Goal: Use online tool/utility: Utilize a website feature to perform a specific function

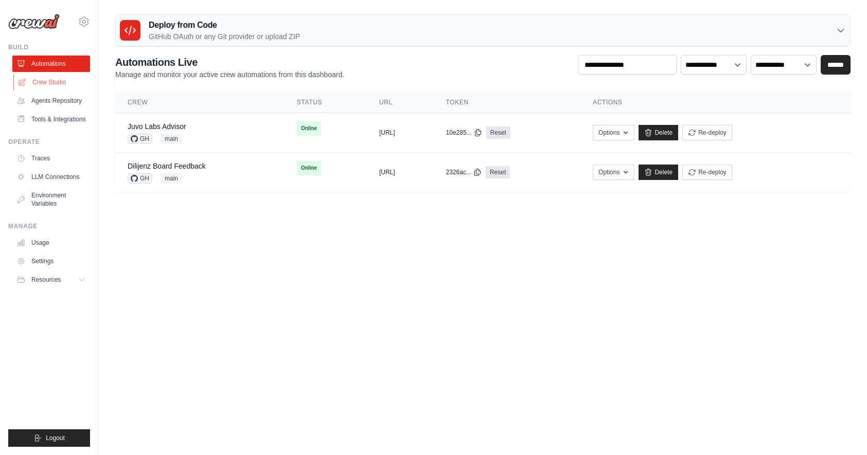
click at [43, 80] on link "Crew Studio" at bounding box center [52, 82] width 78 height 16
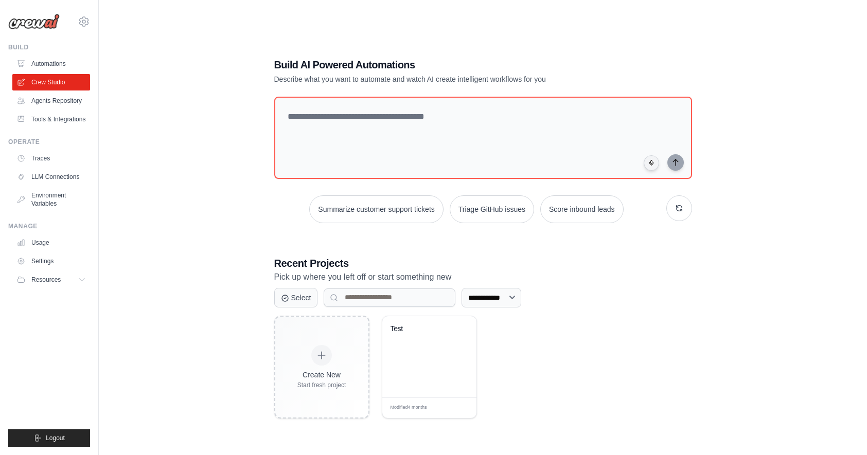
scroll to position [21, 0]
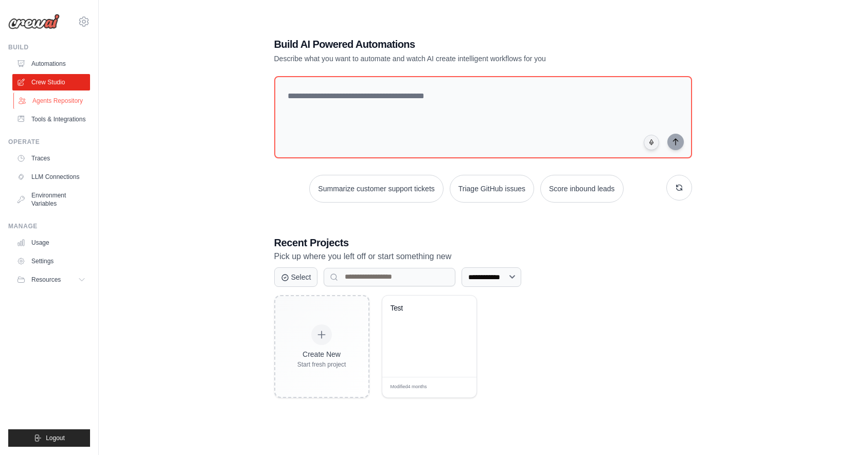
click at [62, 107] on link "Agents Repository" at bounding box center [52, 101] width 78 height 16
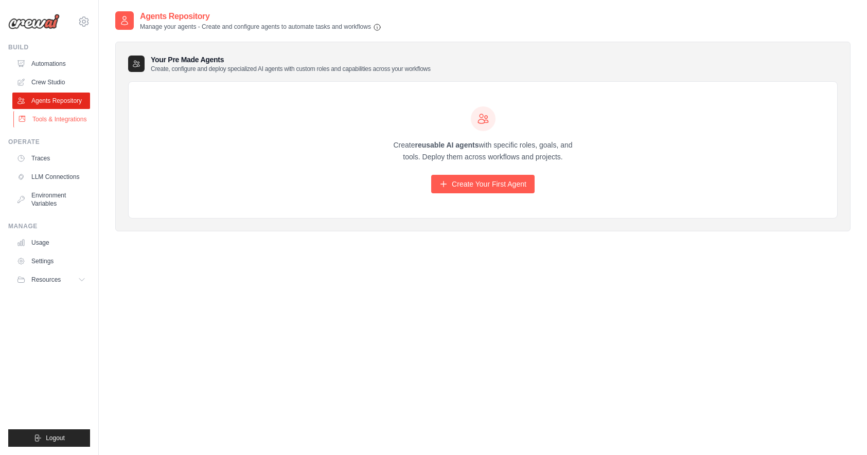
click at [45, 128] on link "Tools & Integrations" at bounding box center [52, 119] width 78 height 16
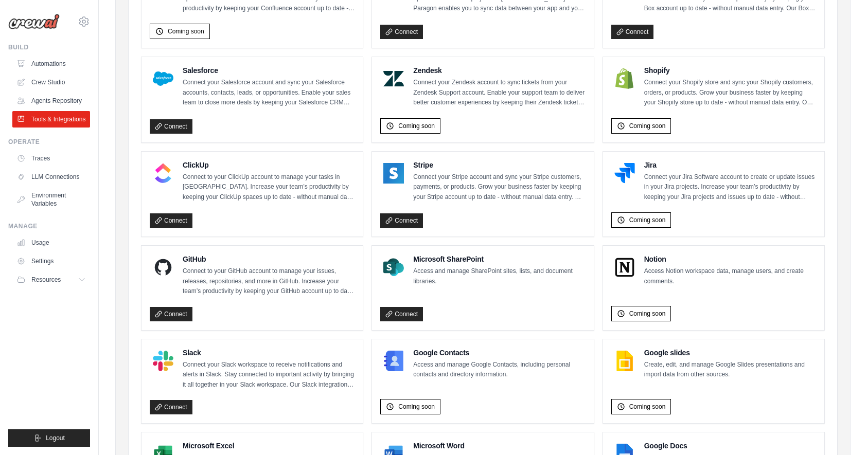
scroll to position [535, 0]
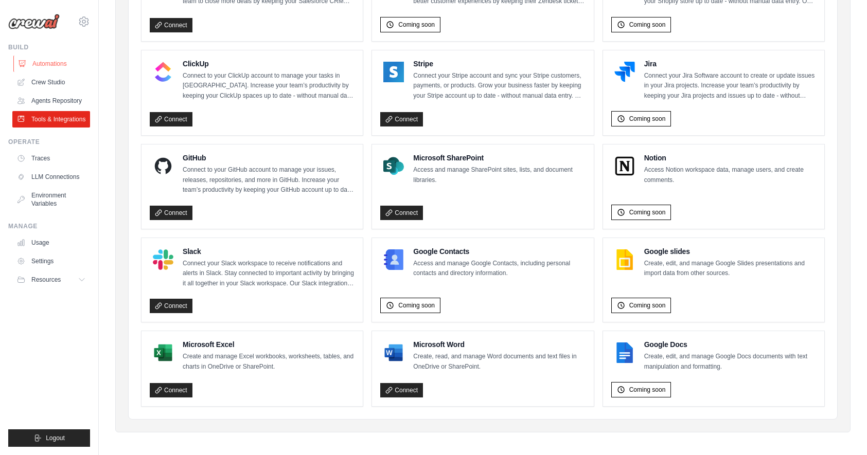
click at [56, 65] on link "Automations" at bounding box center [52, 64] width 78 height 16
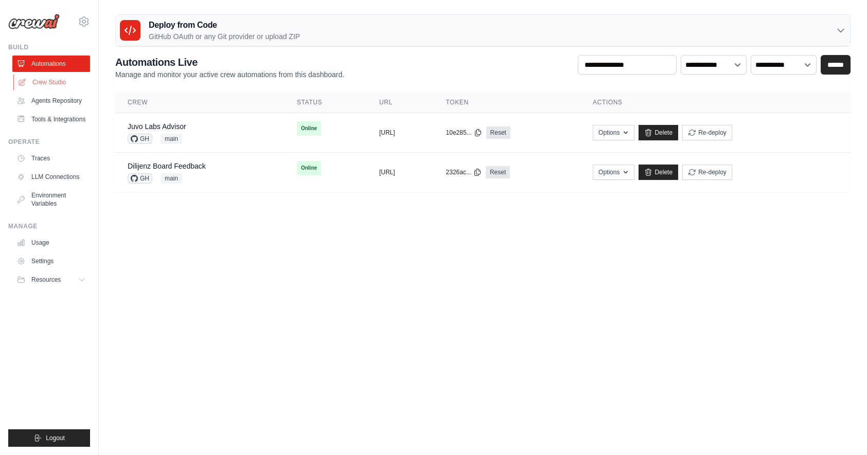
click at [63, 83] on link "Crew Studio" at bounding box center [52, 82] width 78 height 16
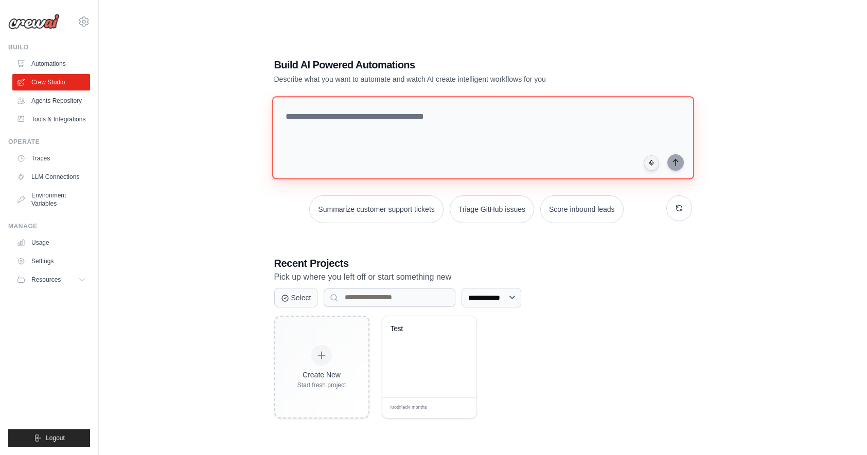
click at [342, 122] on textarea at bounding box center [483, 137] width 422 height 83
type textarea "**********"
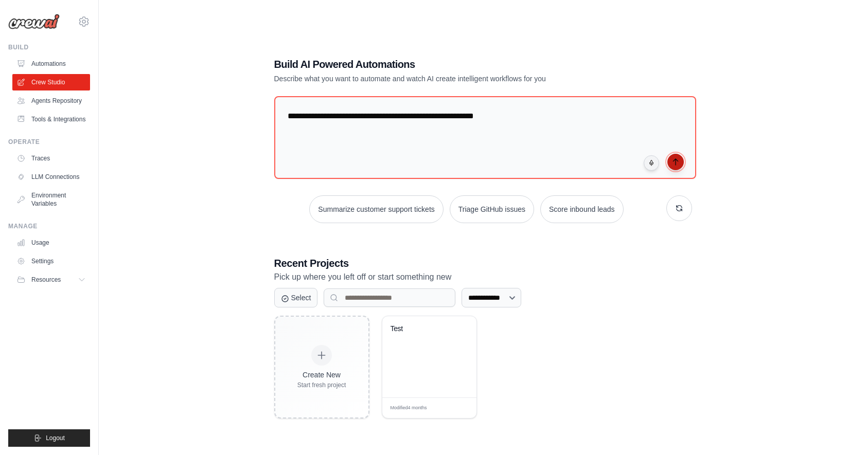
click at [679, 158] on icon "submit" at bounding box center [675, 162] width 8 height 8
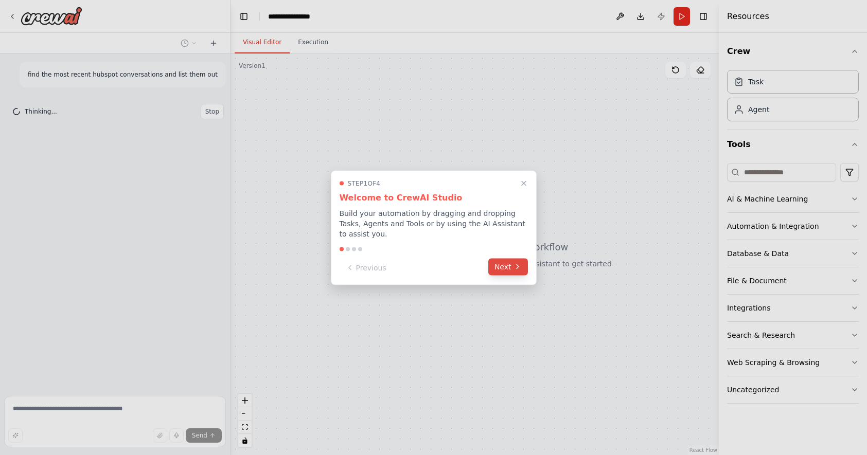
click at [504, 268] on button "Next" at bounding box center [508, 266] width 40 height 17
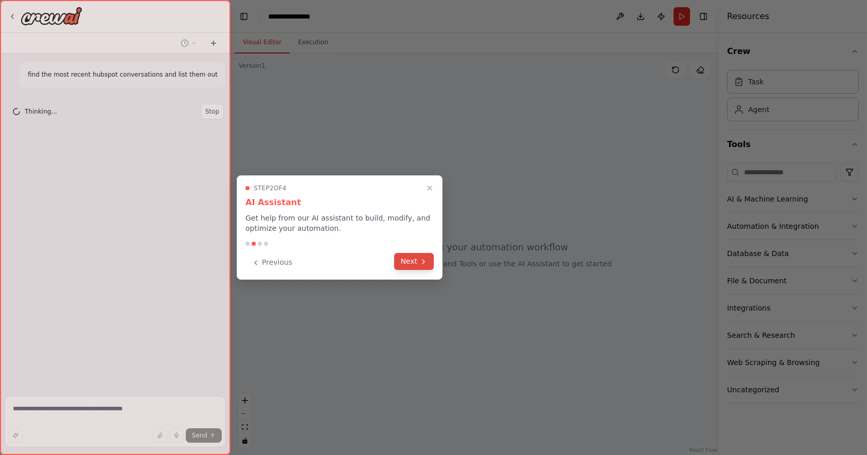
click at [416, 261] on button "Next" at bounding box center [414, 261] width 40 height 17
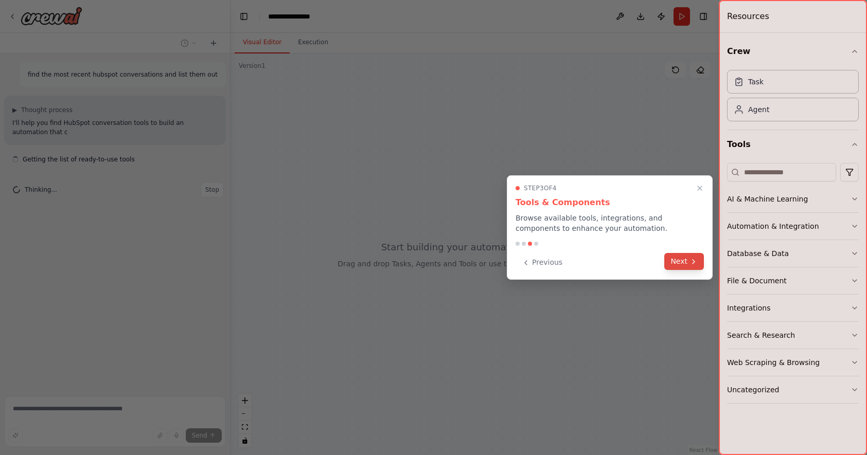
click at [685, 258] on button "Next" at bounding box center [684, 261] width 40 height 17
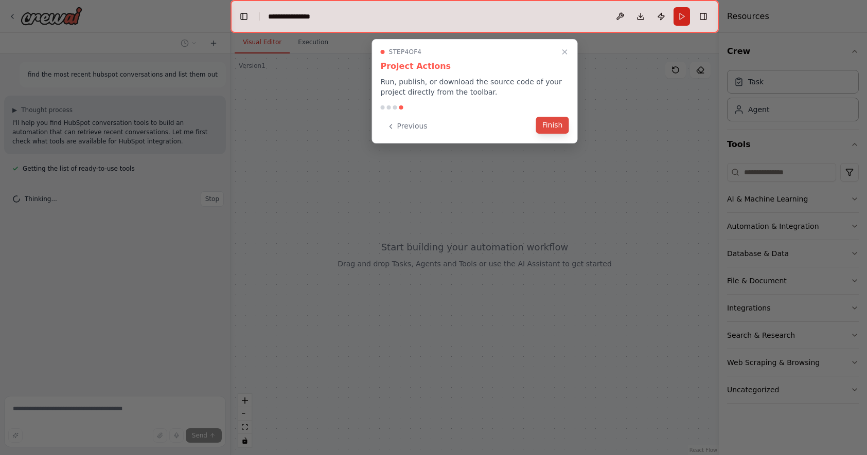
click at [548, 126] on button "Finish" at bounding box center [552, 125] width 33 height 17
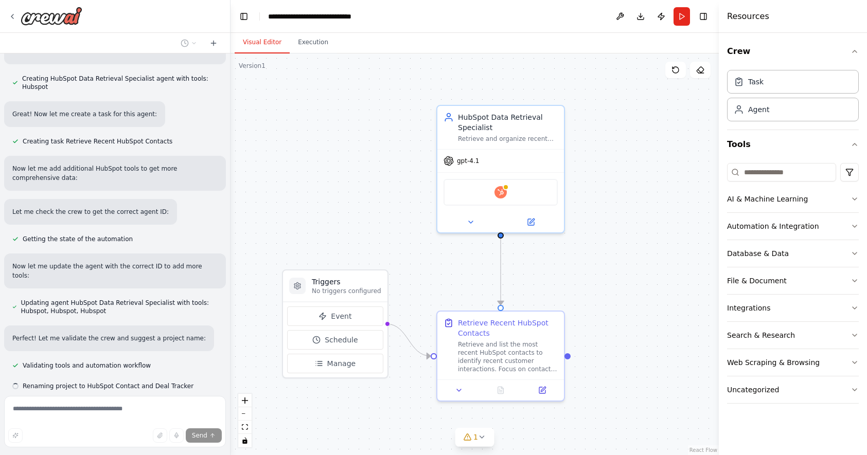
scroll to position [773, 0]
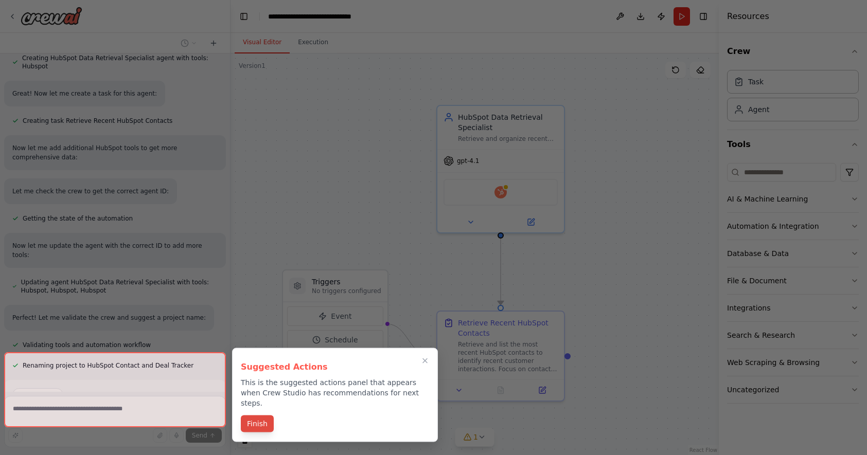
click at [259, 416] on button "Finish" at bounding box center [257, 424] width 33 height 17
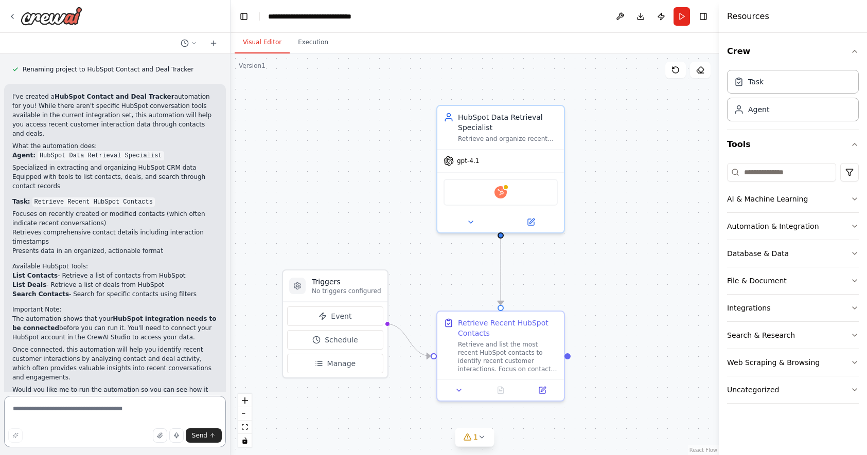
scroll to position [1144, 0]
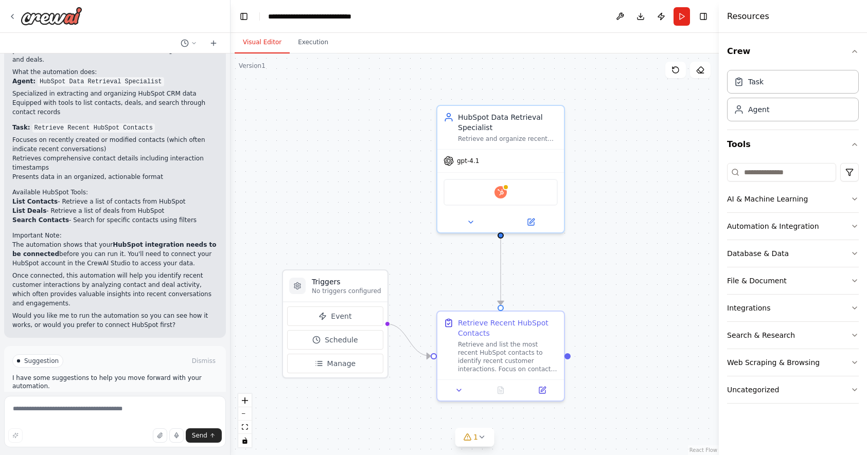
click at [139, 401] on span "Run Automation" at bounding box center [120, 405] width 50 height 8
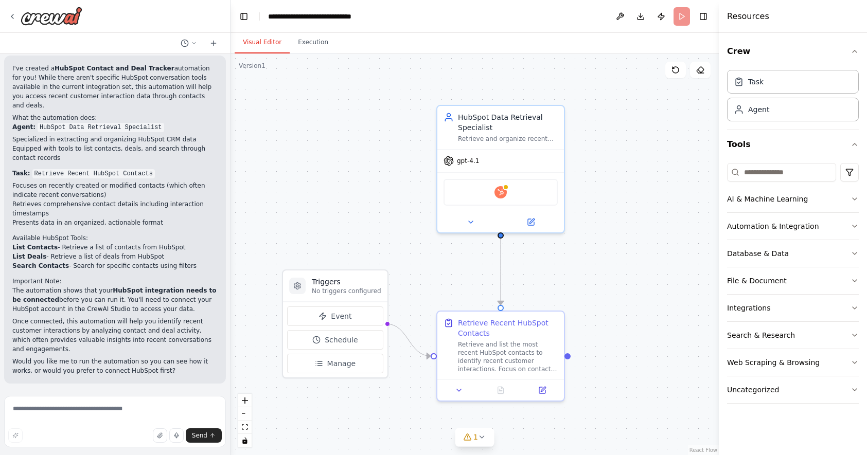
scroll to position [1060, 0]
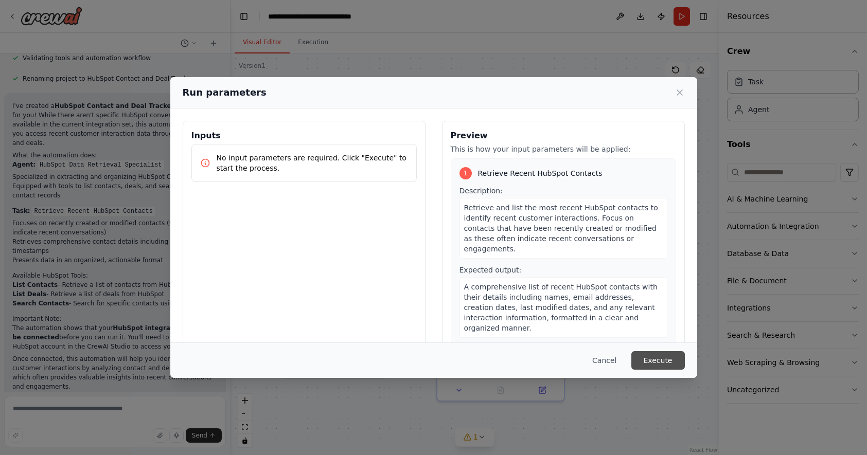
click at [659, 362] on button "Execute" at bounding box center [658, 360] width 54 height 19
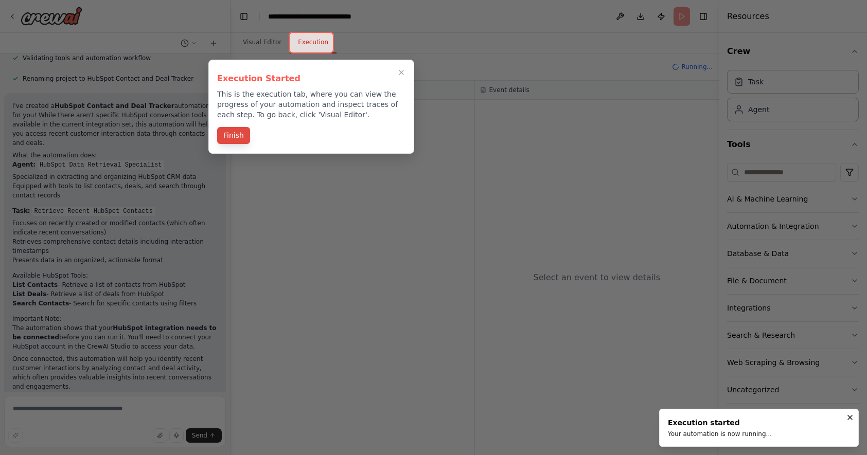
click at [239, 138] on button "Finish" at bounding box center [233, 135] width 33 height 17
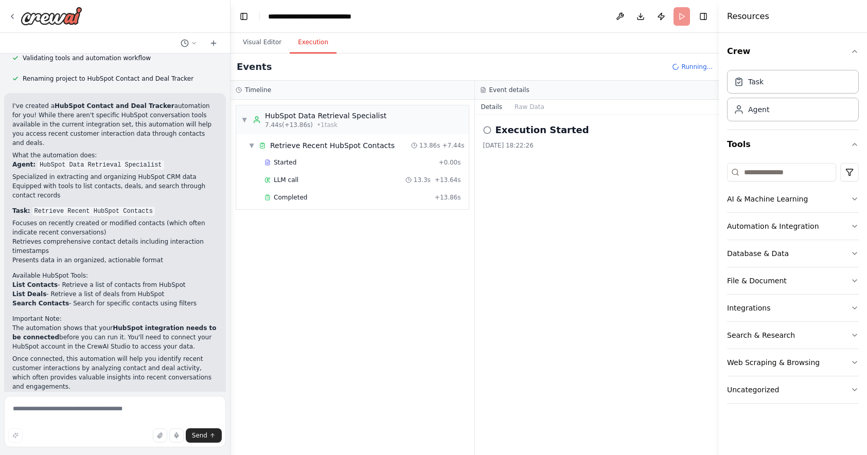
scroll to position [1144, 0]
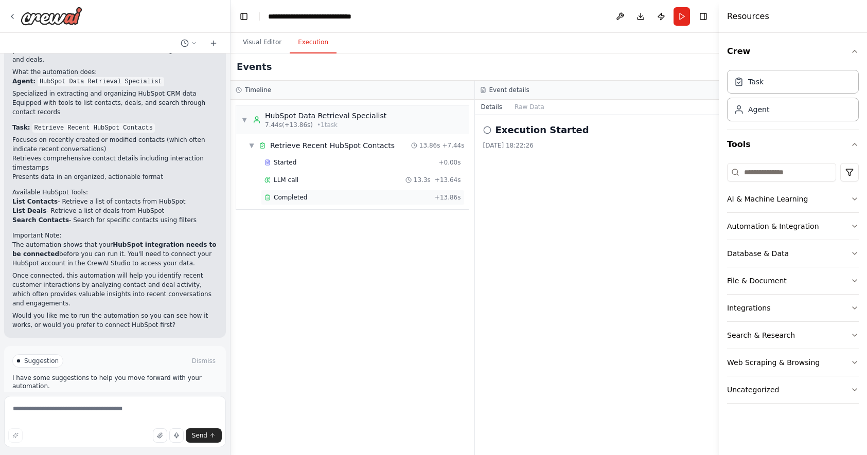
click at [307, 197] on div "Completed" at bounding box center [347, 197] width 166 height 8
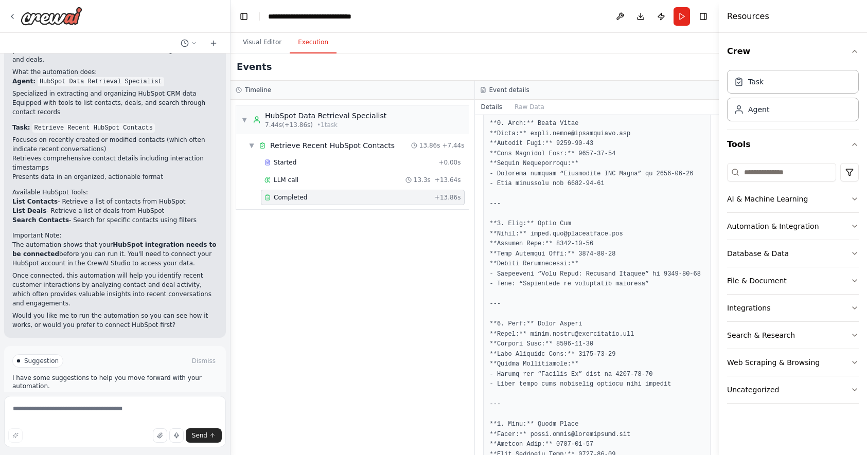
scroll to position [1069, 0]
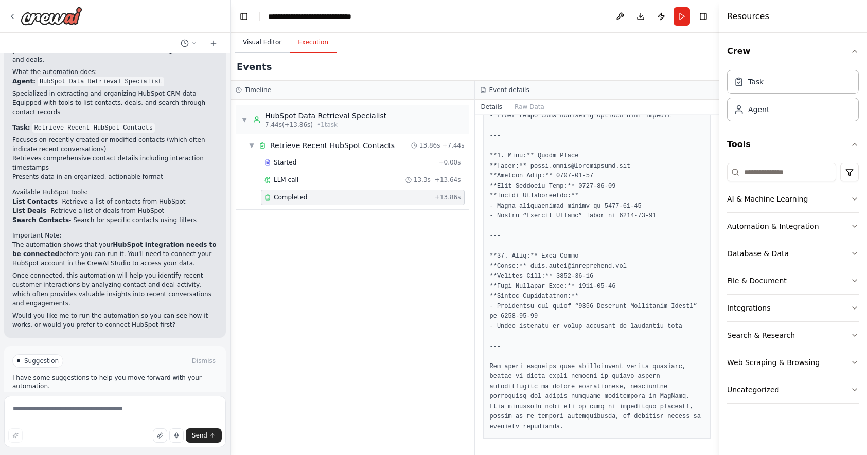
click at [253, 43] on button "Visual Editor" at bounding box center [262, 43] width 55 height 22
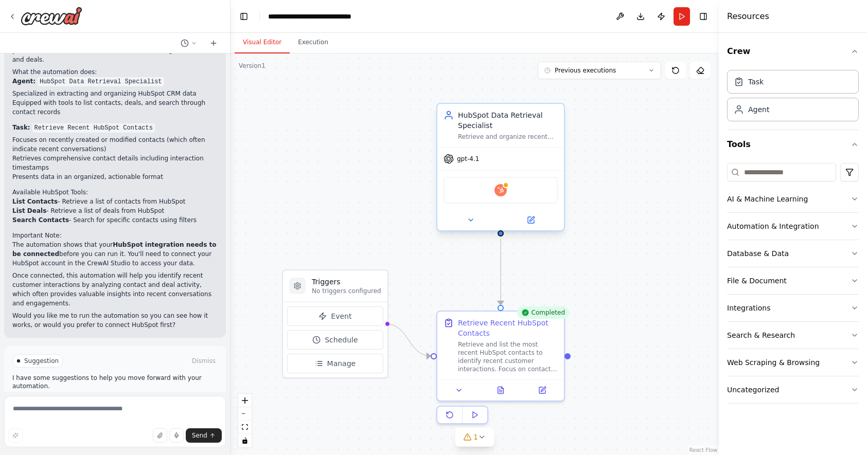
click at [507, 195] on div "Hubspot" at bounding box center [501, 190] width 114 height 27
click at [505, 195] on img at bounding box center [500, 190] width 12 height 12
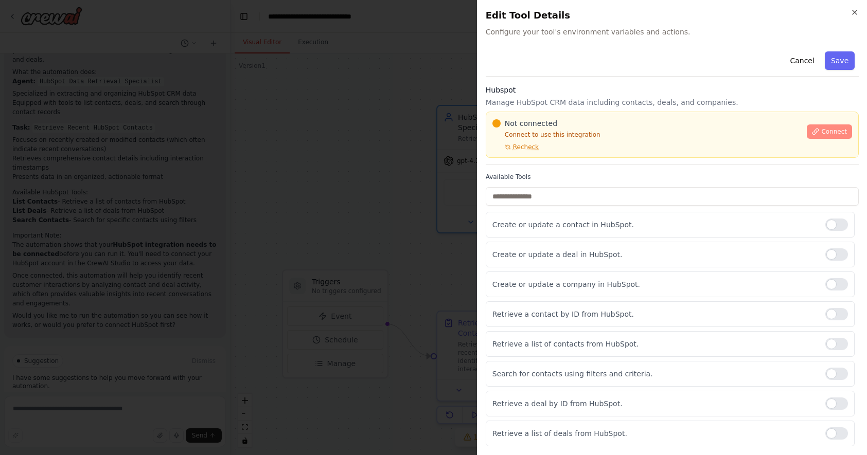
click at [837, 128] on span "Connect" at bounding box center [834, 132] width 26 height 8
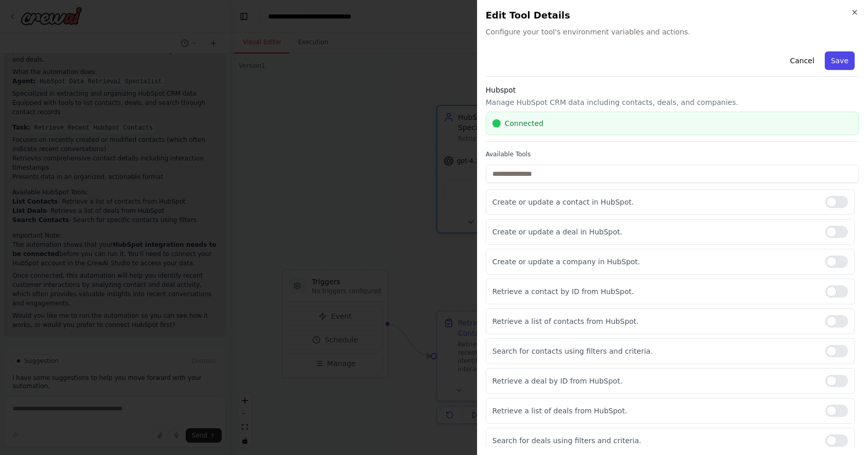
click at [838, 58] on button "Save" at bounding box center [840, 60] width 30 height 19
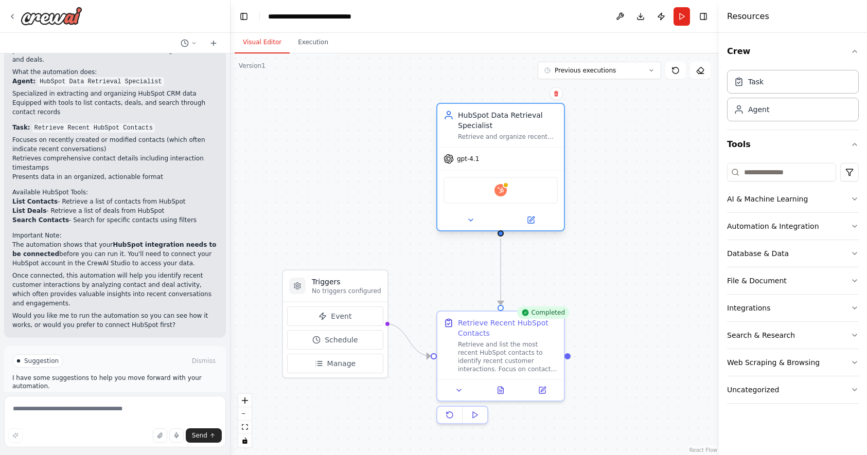
click at [506, 199] on div "Hubspot" at bounding box center [501, 190] width 114 height 27
click at [501, 187] on img at bounding box center [500, 190] width 12 height 12
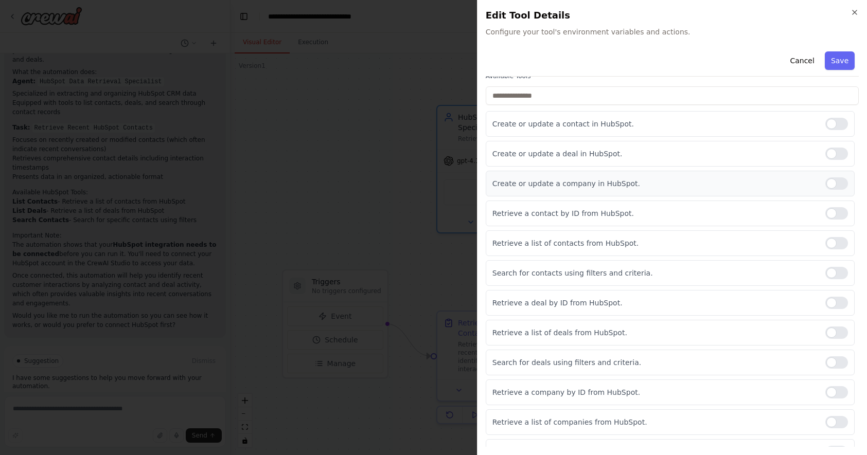
scroll to position [96, 0]
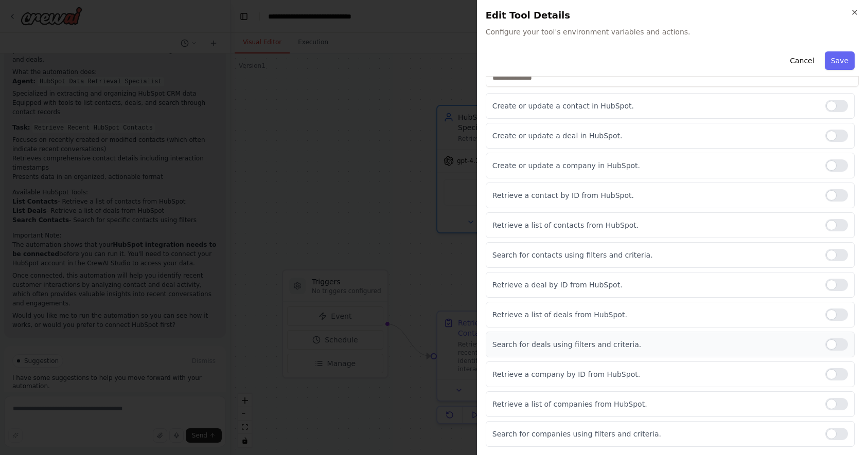
click at [834, 347] on div at bounding box center [836, 345] width 23 height 12
click at [834, 406] on div at bounding box center [836, 404] width 23 height 12
click at [835, 435] on div at bounding box center [836, 434] width 23 height 12
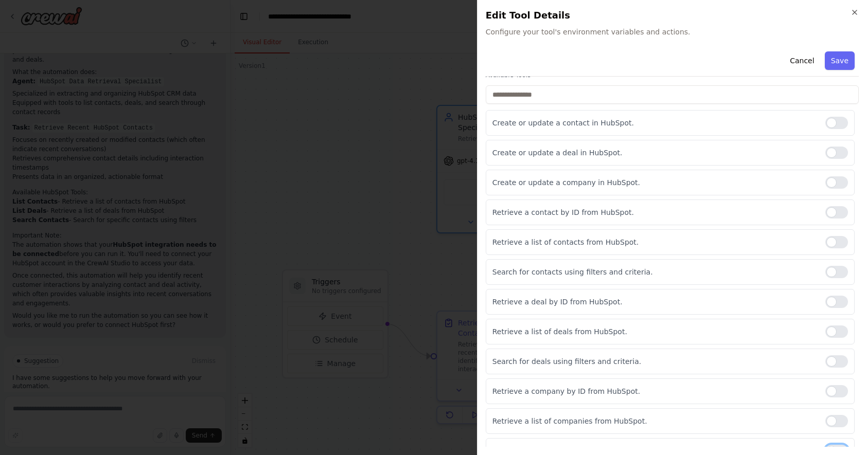
scroll to position [77, 0]
click at [830, 304] on div at bounding box center [836, 304] width 23 height 12
click at [833, 217] on div at bounding box center [836, 214] width 23 height 12
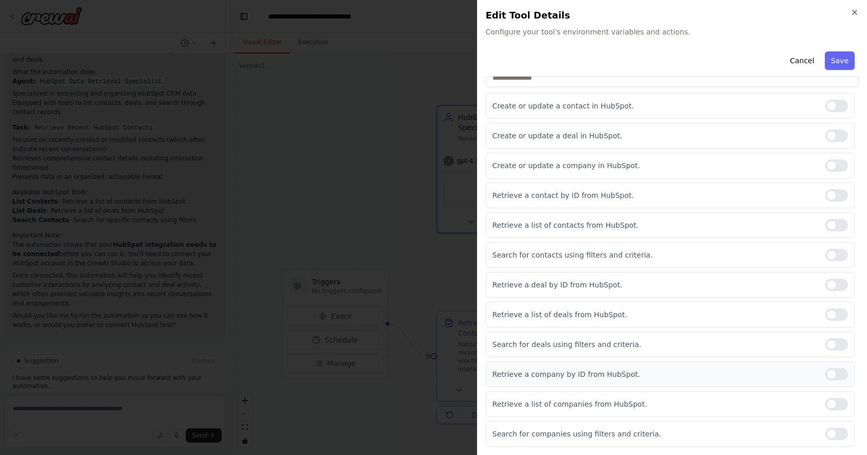
click at [835, 364] on div "Retrieve a company by ID from HubSpot." at bounding box center [670, 375] width 369 height 26
click at [833, 374] on div at bounding box center [836, 374] width 23 height 12
click at [842, 62] on button "Save" at bounding box center [840, 60] width 30 height 19
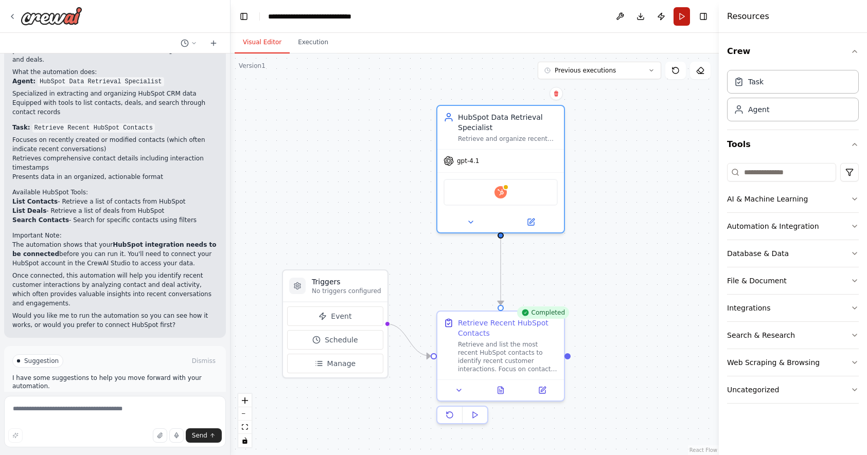
click at [679, 17] on button "Run" at bounding box center [682, 16] width 16 height 19
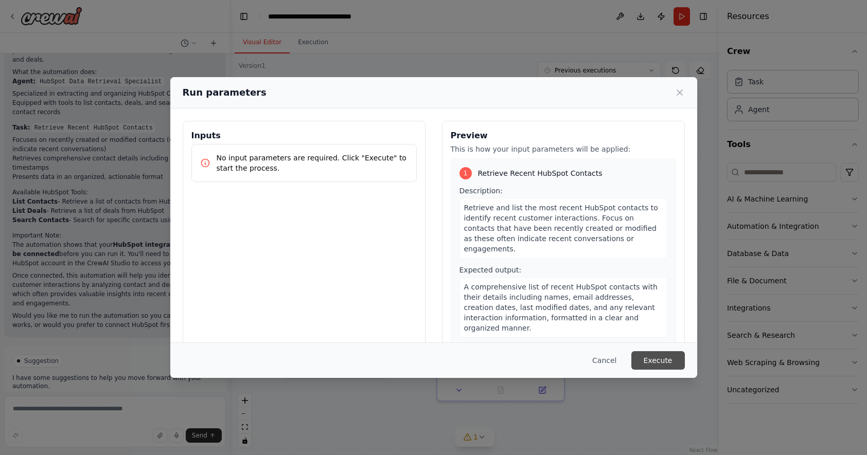
click at [654, 363] on button "Execute" at bounding box center [658, 360] width 54 height 19
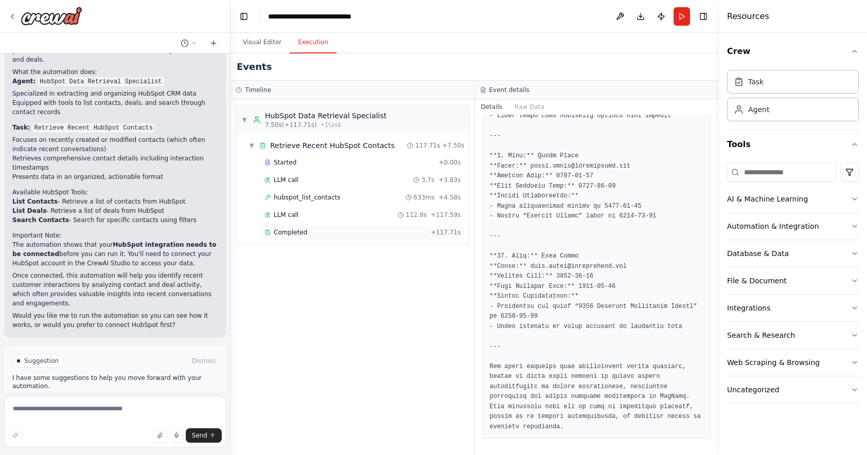
click at [333, 234] on div "Completed" at bounding box center [345, 232] width 162 height 8
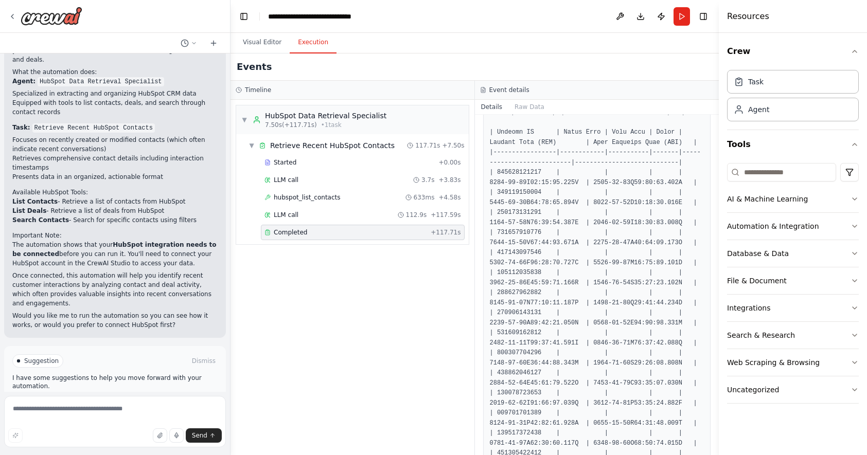
scroll to position [136, 0]
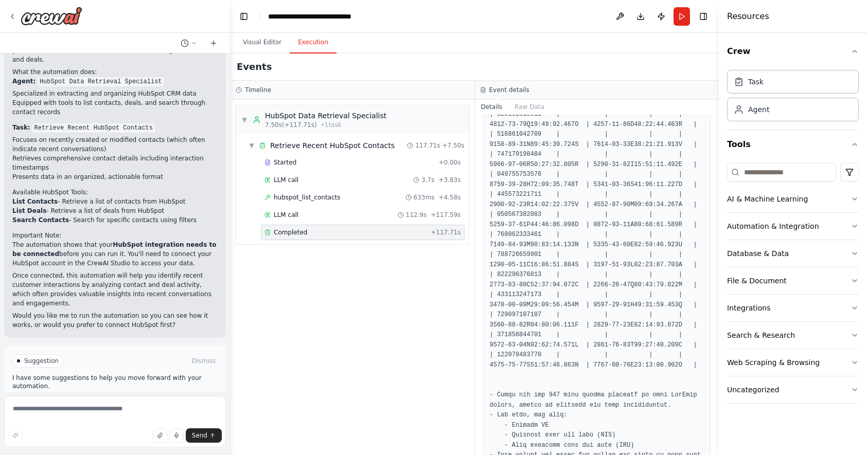
scroll to position [1601, 0]
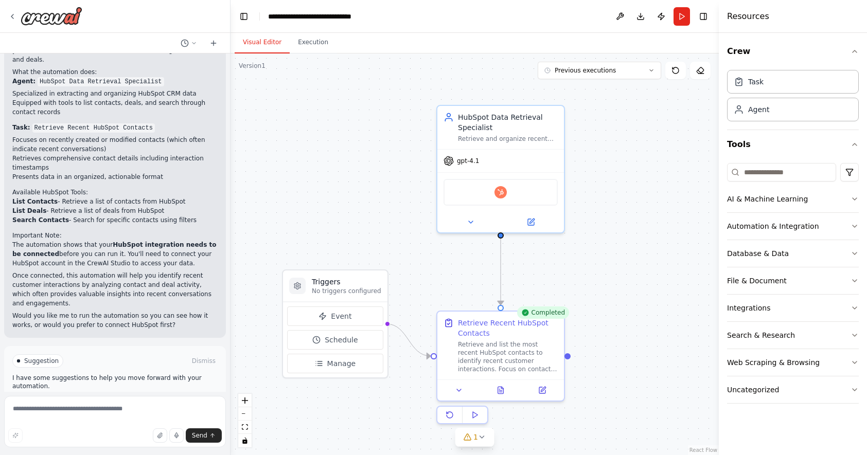
click at [256, 45] on button "Visual Editor" at bounding box center [262, 43] width 55 height 22
click at [487, 349] on div "Retrieve and list the most recent HubSpot contacts to identify recent customer …" at bounding box center [508, 355] width 100 height 33
click at [504, 394] on button at bounding box center [501, 388] width 44 height 12
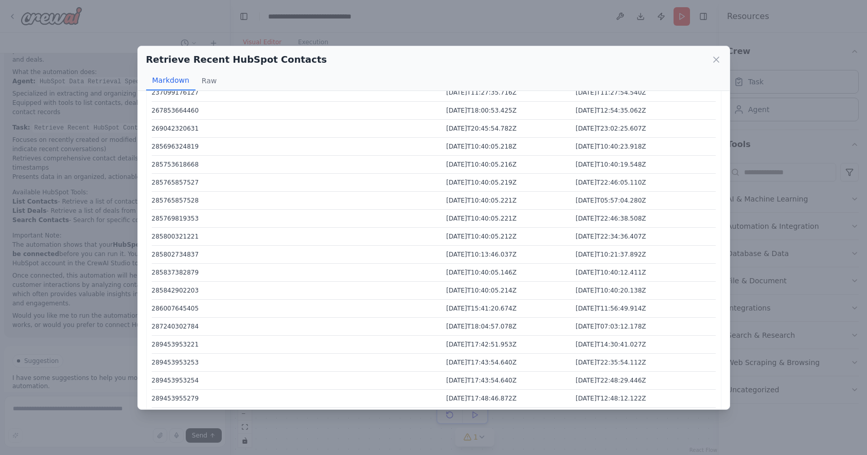
scroll to position [0, 0]
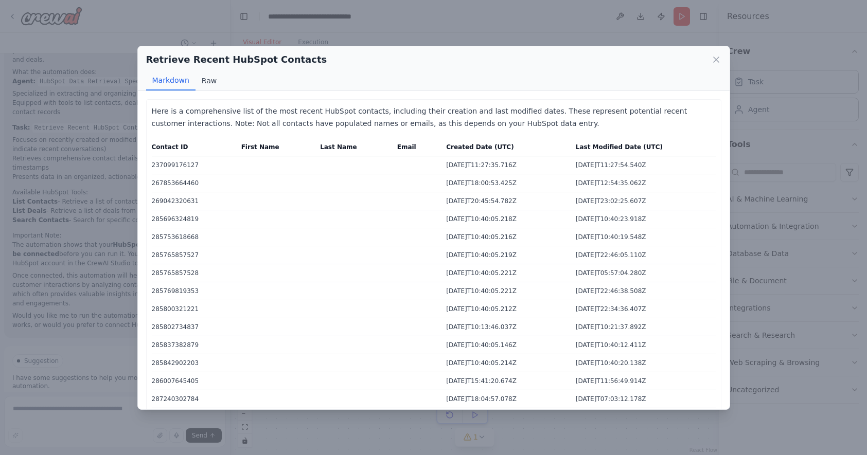
click at [204, 84] on button "Raw" at bounding box center [209, 81] width 27 height 20
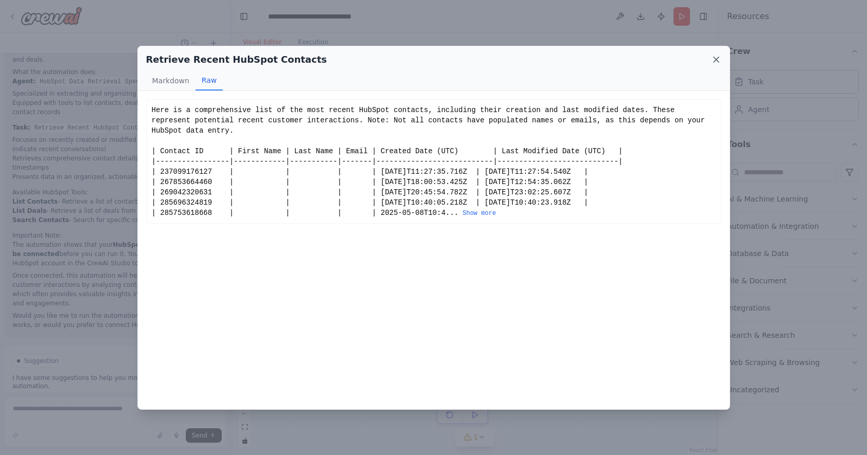
click at [716, 62] on icon at bounding box center [716, 60] width 10 height 10
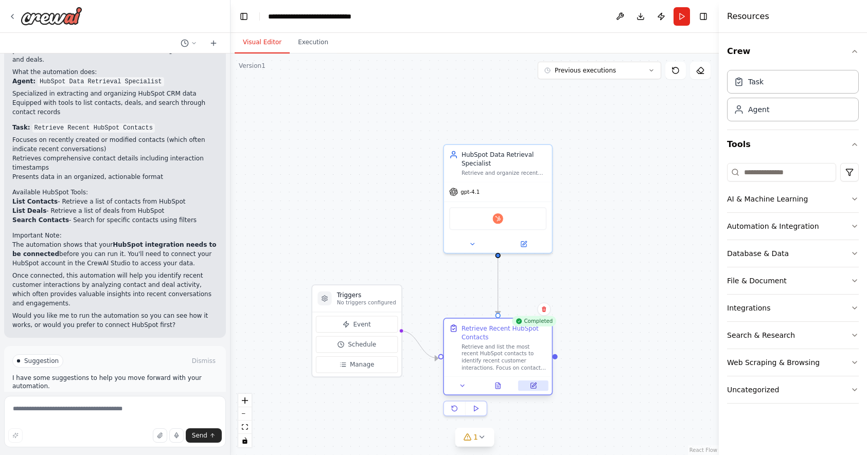
click at [532, 384] on icon at bounding box center [532, 385] width 5 height 5
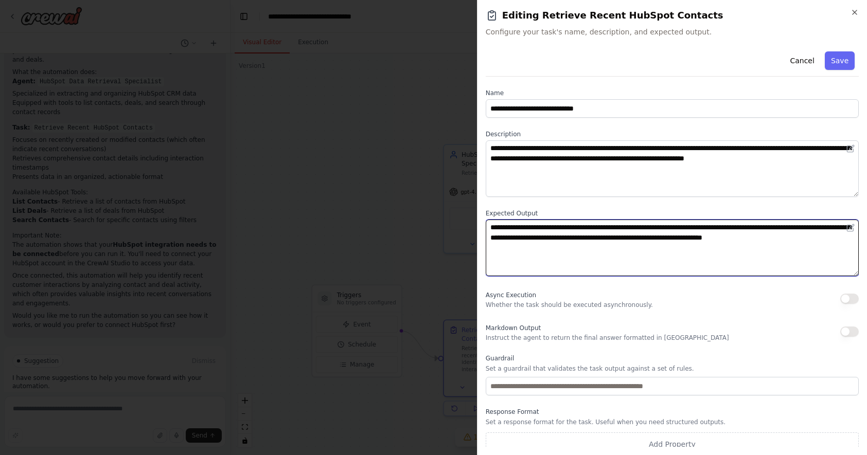
click at [571, 252] on textarea "**********" at bounding box center [672, 248] width 373 height 57
type textarea "**********"
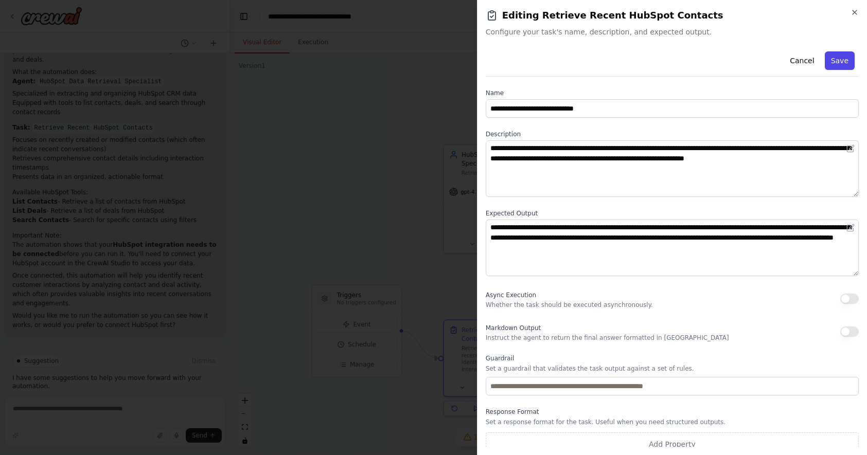
click at [837, 60] on button "Save" at bounding box center [840, 60] width 30 height 19
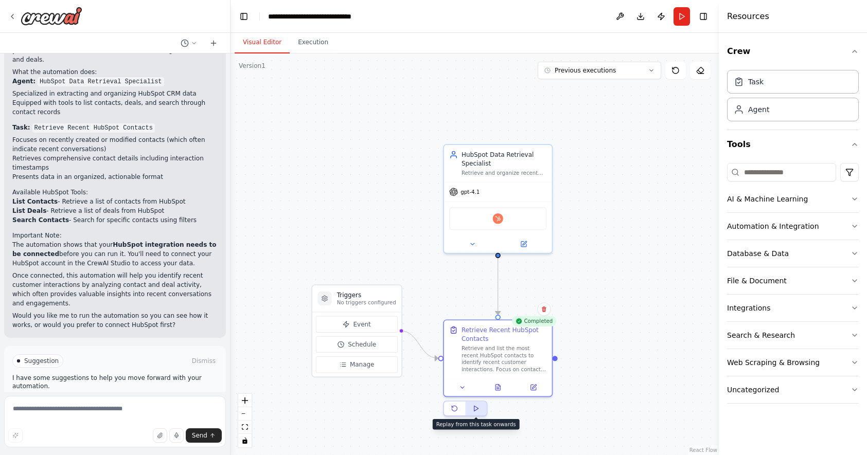
click at [475, 415] on button at bounding box center [476, 409] width 21 height 14
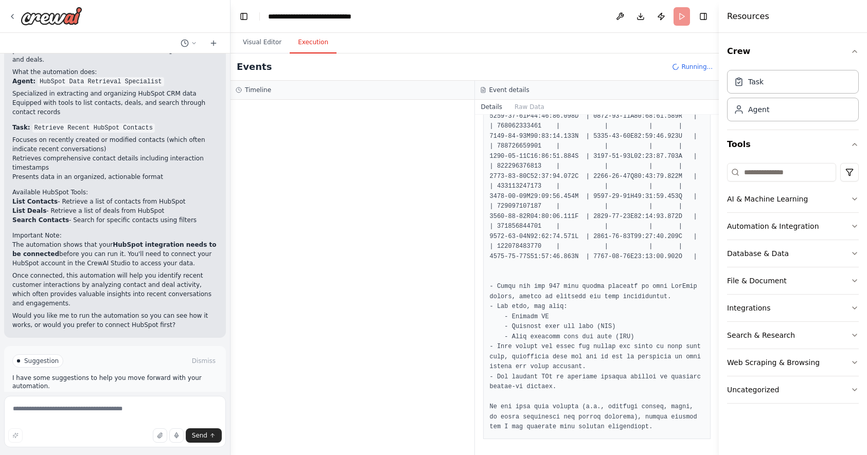
click at [309, 41] on button "Execution" at bounding box center [313, 43] width 47 height 22
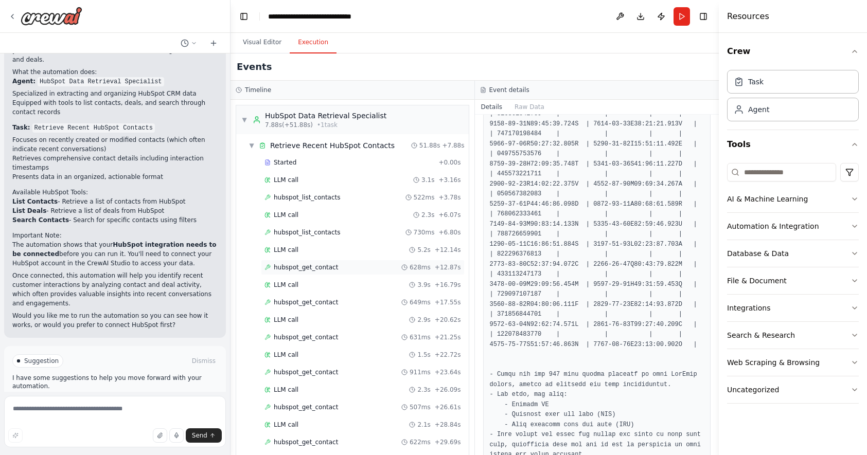
scroll to position [256, 0]
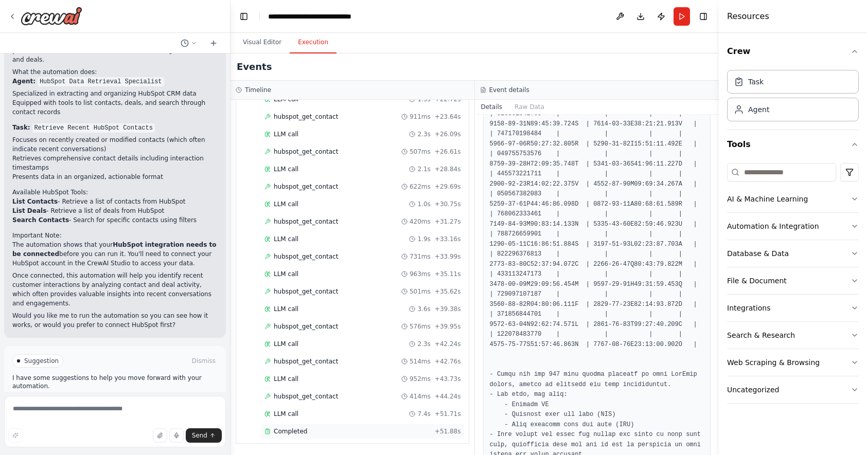
click at [276, 431] on span "Completed" at bounding box center [290, 432] width 33 height 8
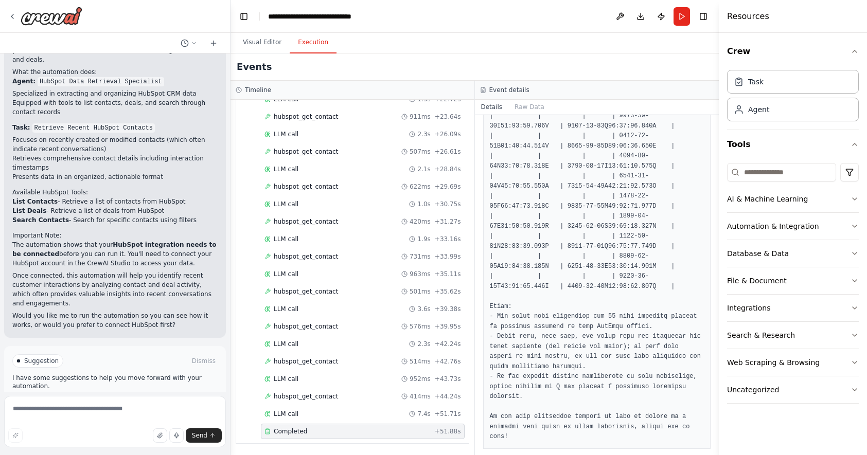
scroll to position [276, 0]
